Goal: Download file/media

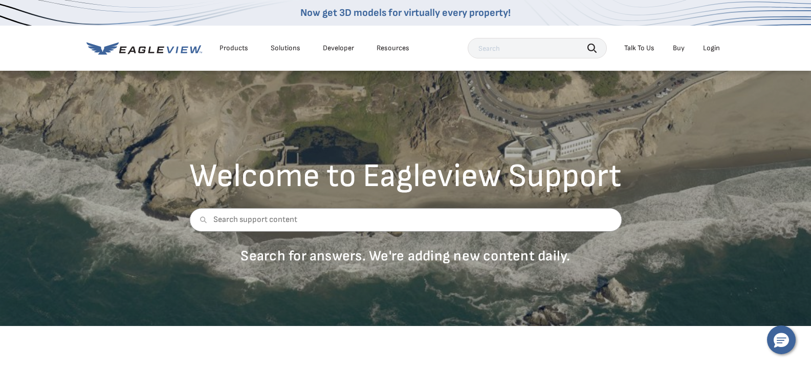
click at [711, 52] on div "Login" at bounding box center [711, 48] width 17 height 9
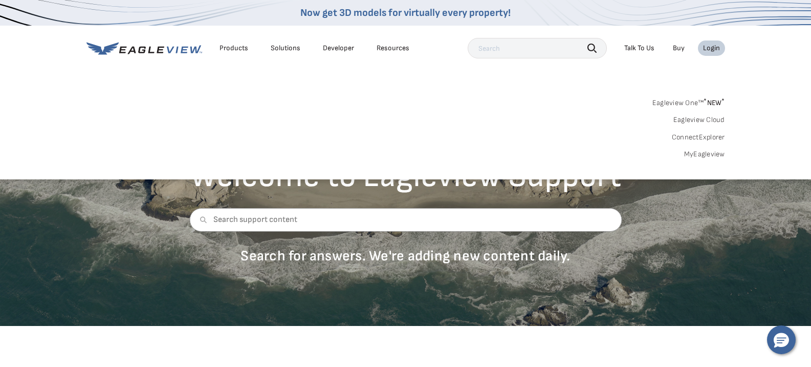
click at [705, 156] on link "MyEagleview" at bounding box center [704, 153] width 41 height 9
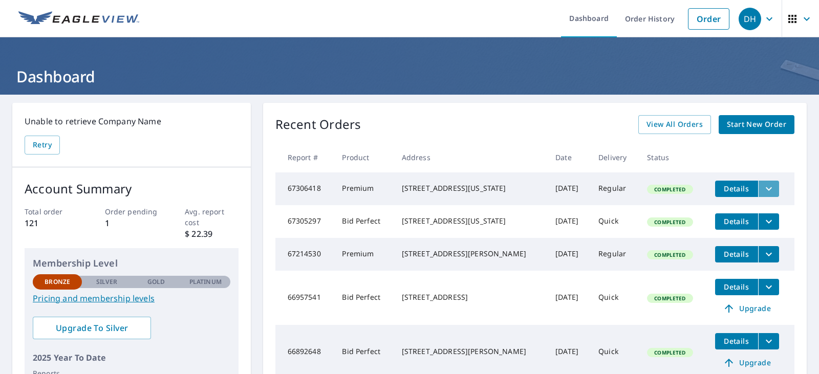
click at [763, 189] on icon "filesDropdownBtn-67306418" at bounding box center [769, 189] width 12 height 12
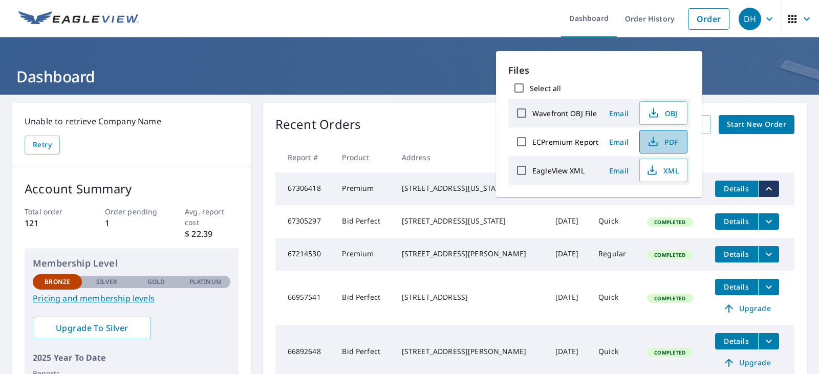
click at [663, 136] on span "PDF" at bounding box center [662, 142] width 33 height 12
